Goal: Check status: Check status

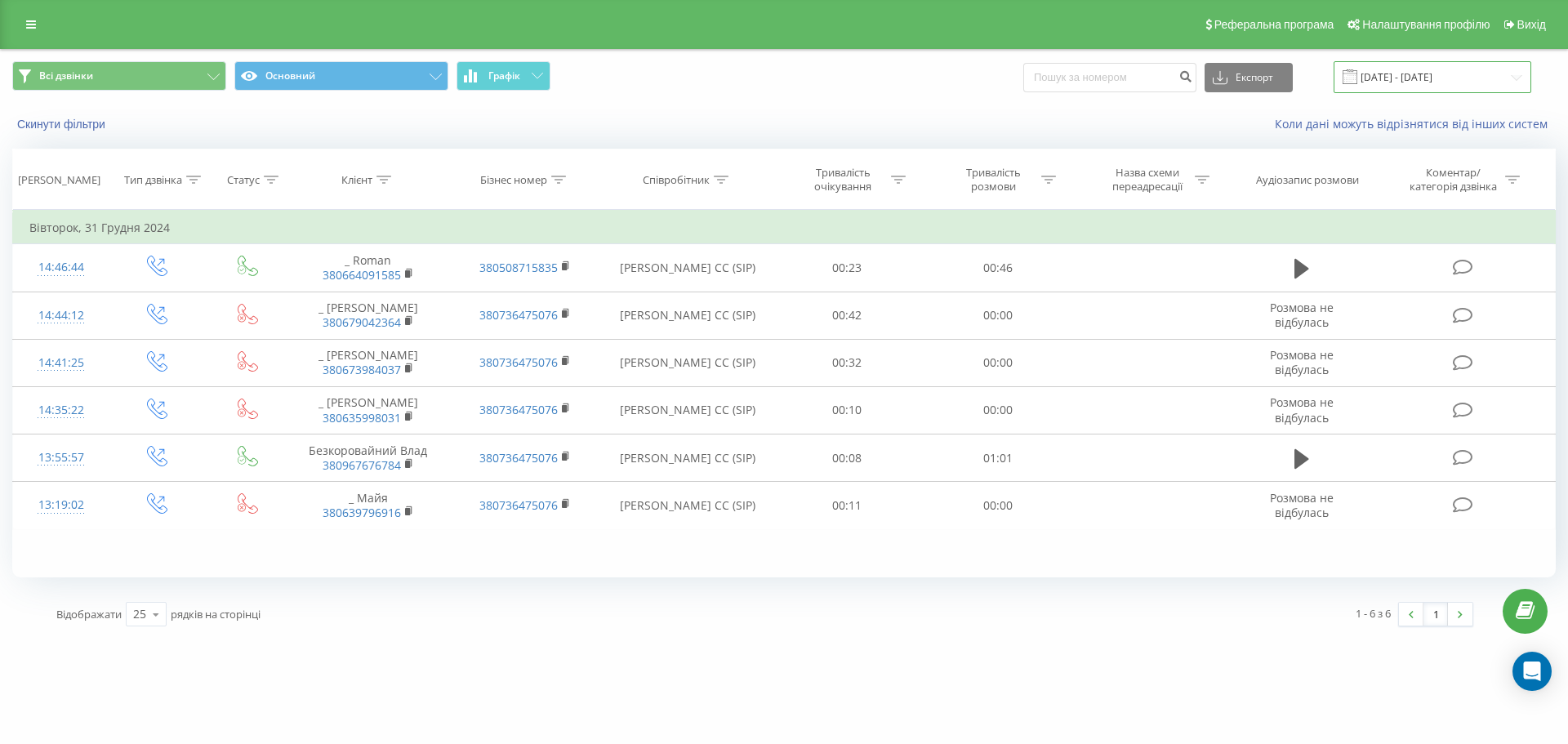
click at [1391, 79] on input "[DATE] - [DATE]" at bounding box center [1433, 77] width 197 height 32
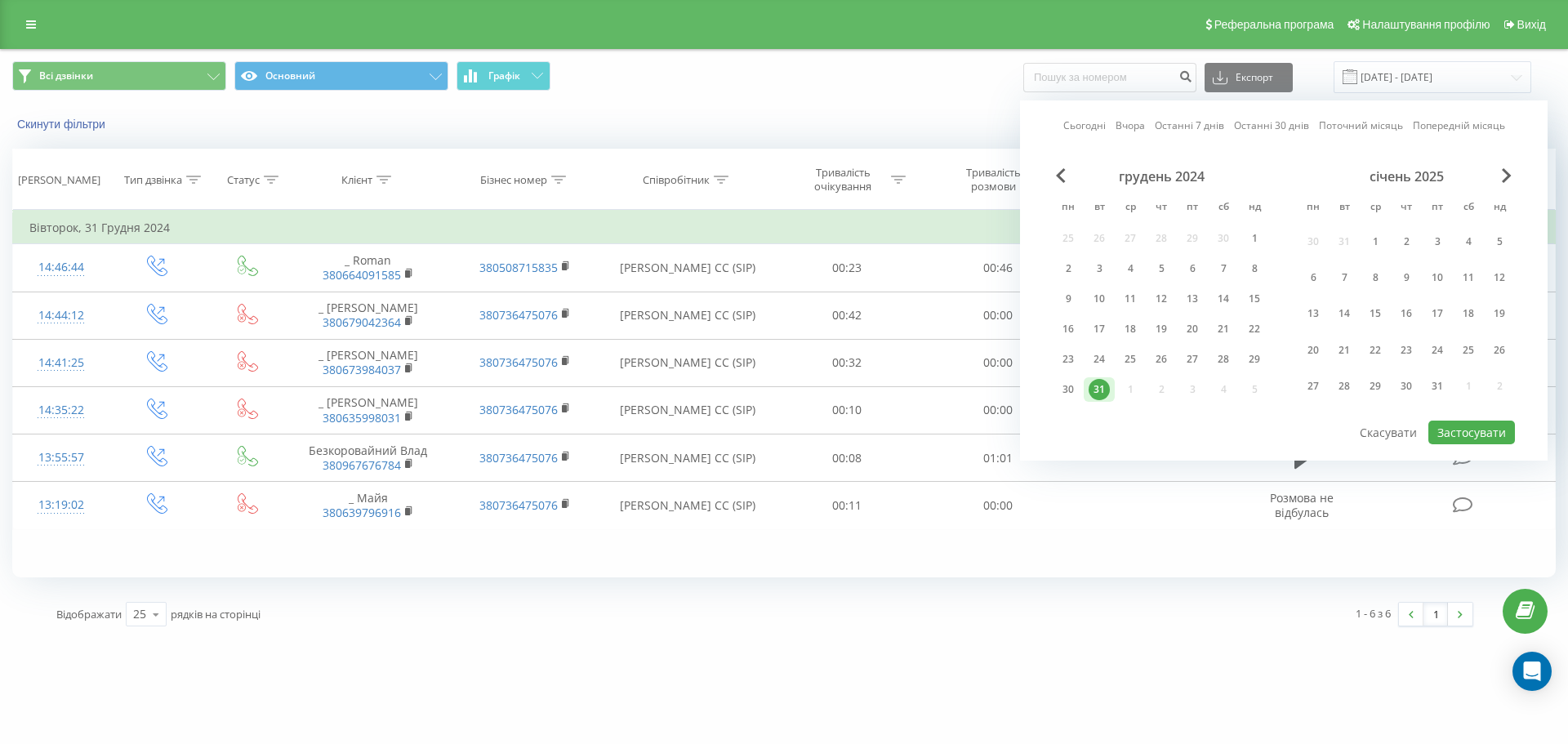
click at [1097, 125] on link "Сьогодні" at bounding box center [1085, 125] width 42 height 16
click at [1468, 431] on button "Застосувати" at bounding box center [1472, 432] width 87 height 24
type input "[DATE] - [DATE]"
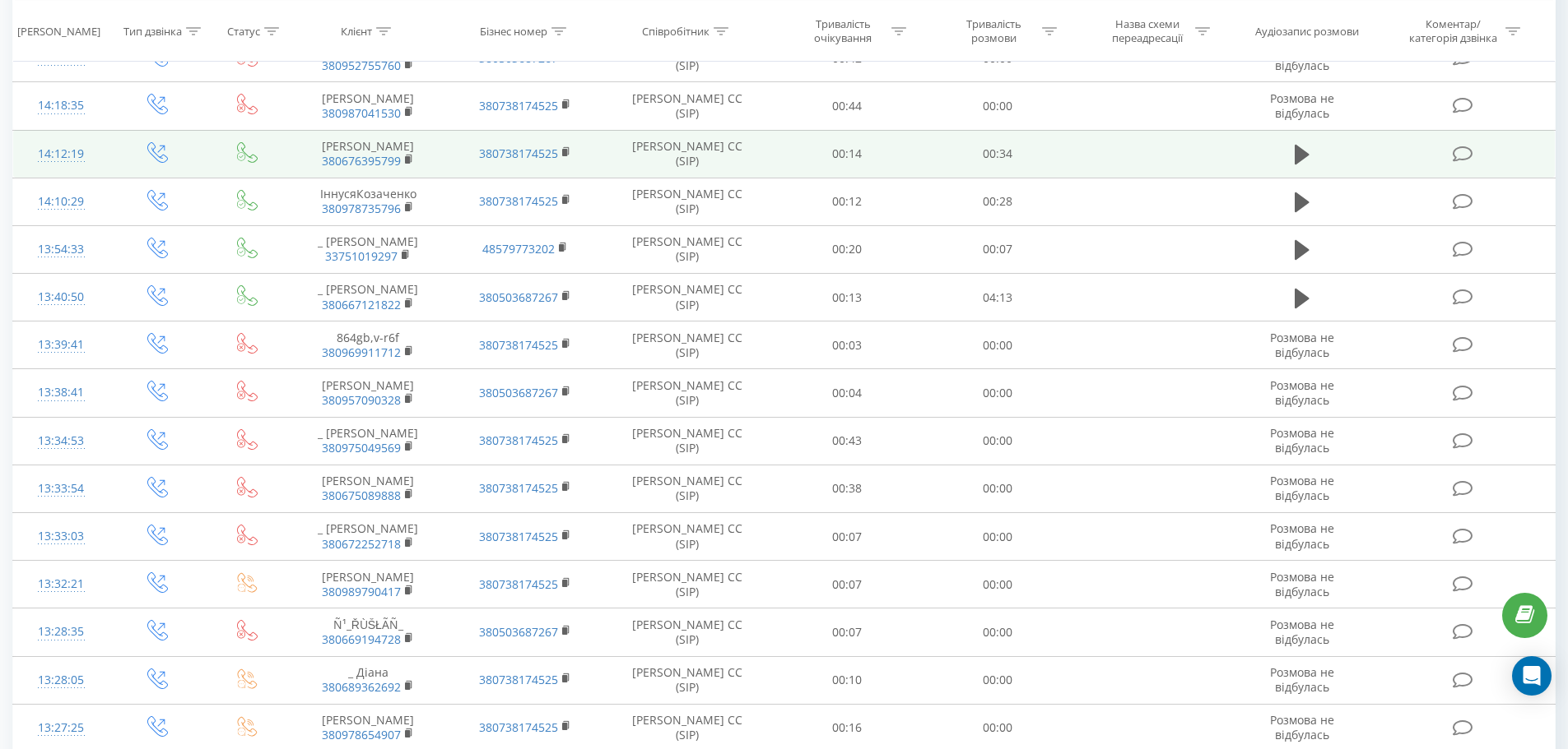
scroll to position [274, 0]
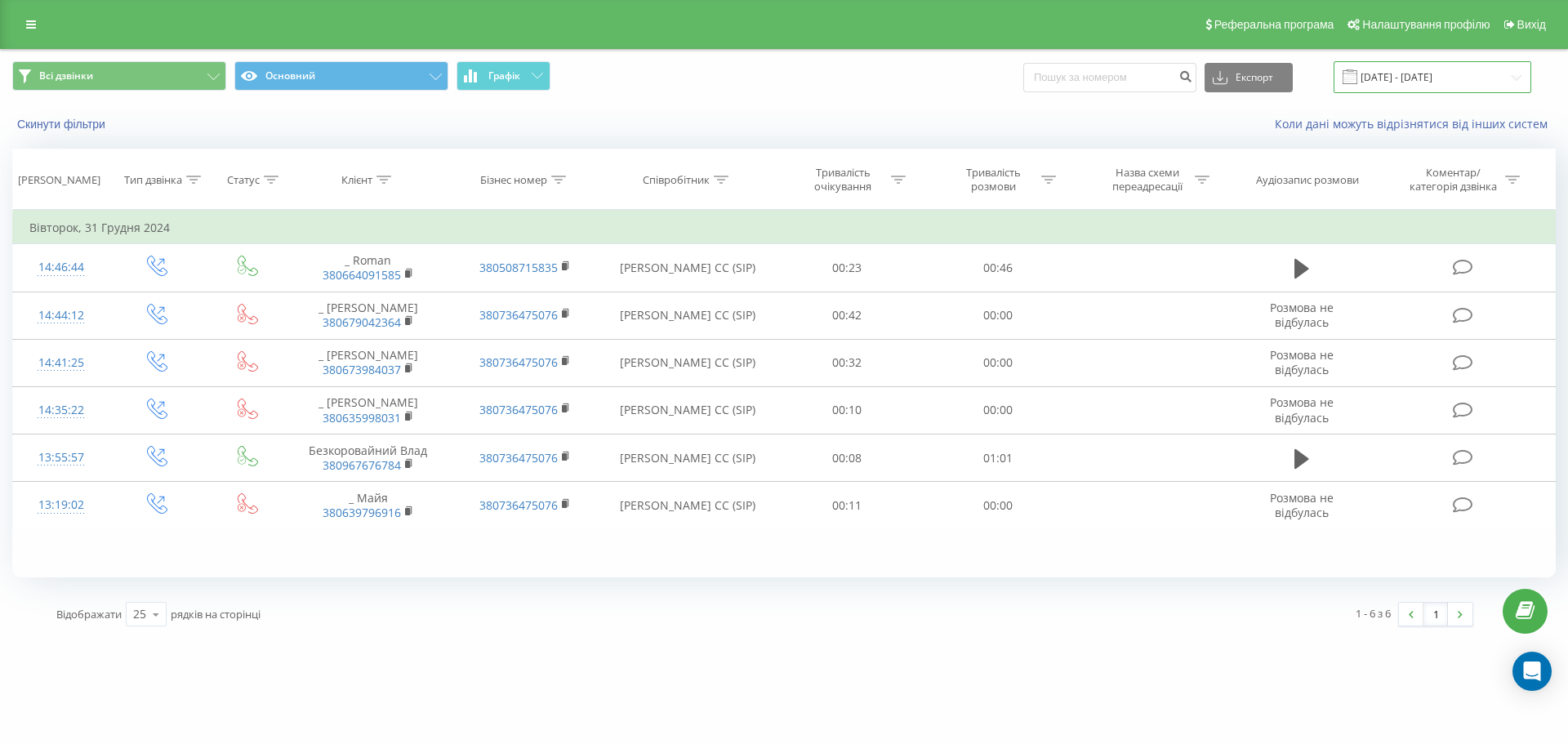
click at [1408, 85] on input "[DATE] - [DATE]" at bounding box center [1433, 77] width 197 height 32
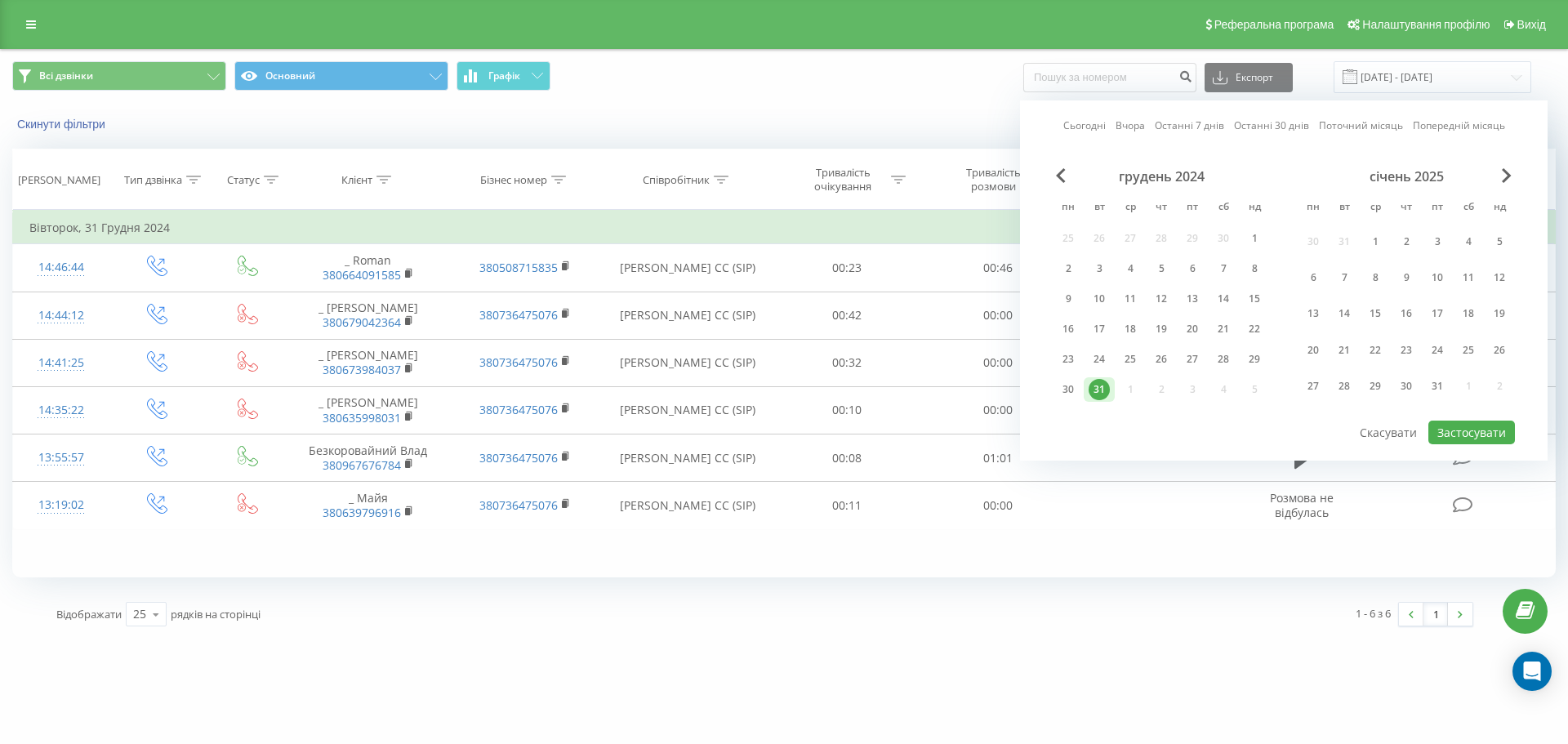
click at [1091, 125] on link "Сьогодні" at bounding box center [1085, 125] width 42 height 16
click at [1472, 427] on button "Застосувати" at bounding box center [1472, 432] width 87 height 24
type input "[DATE] - [DATE]"
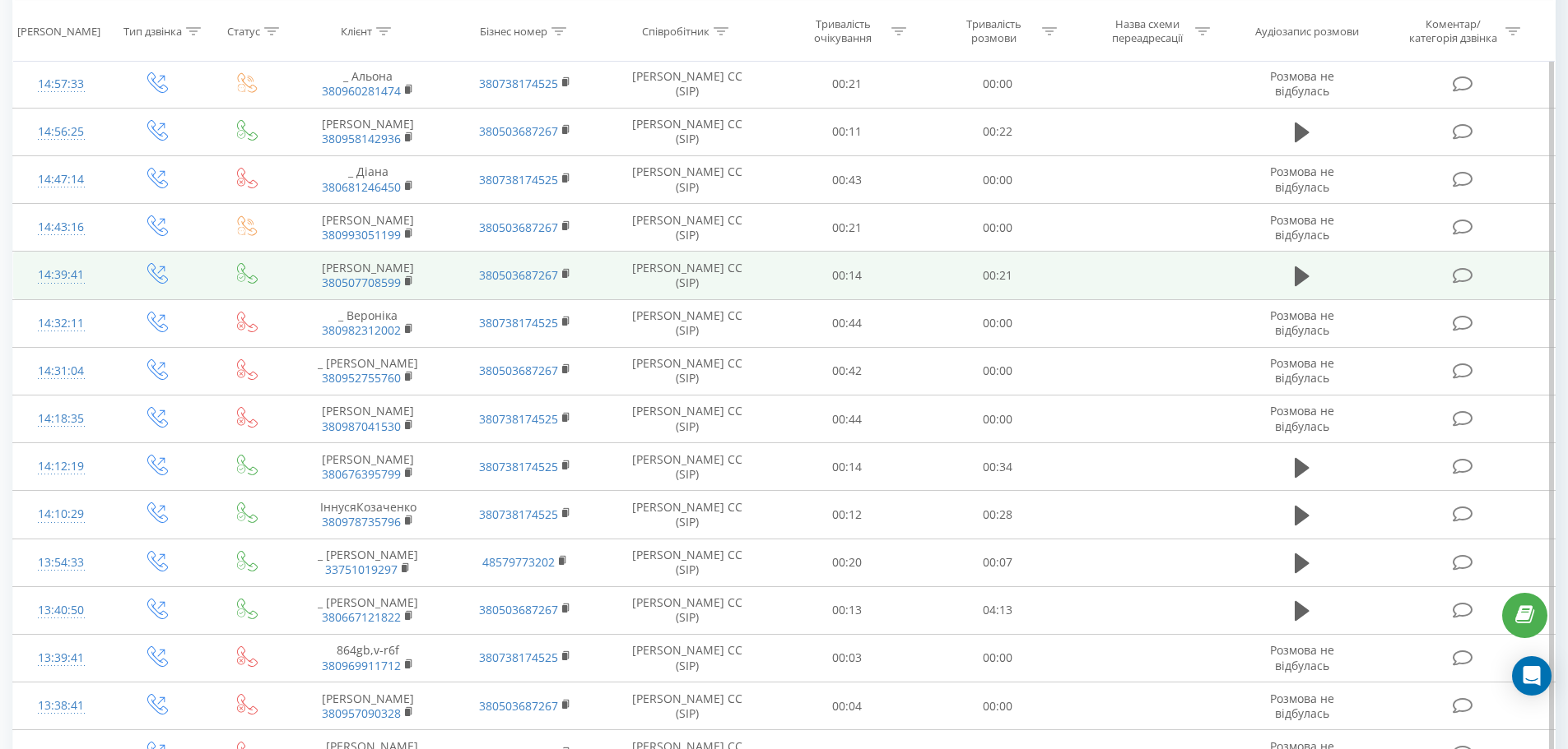
scroll to position [205, 0]
